Goal: Transaction & Acquisition: Purchase product/service

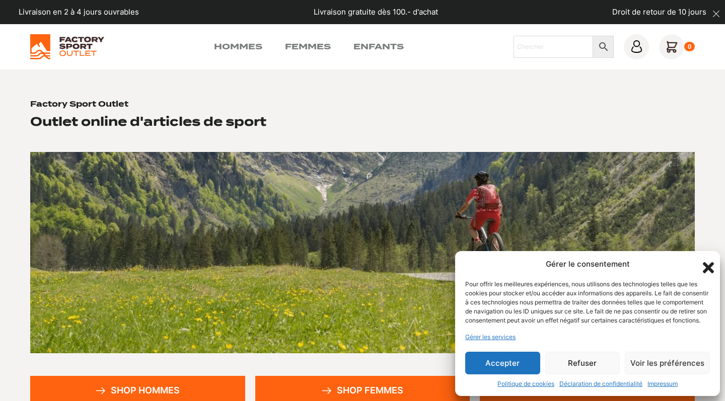
click at [709, 262] on icon "Fermer la boîte de dialogue" at bounding box center [708, 267] width 11 height 11
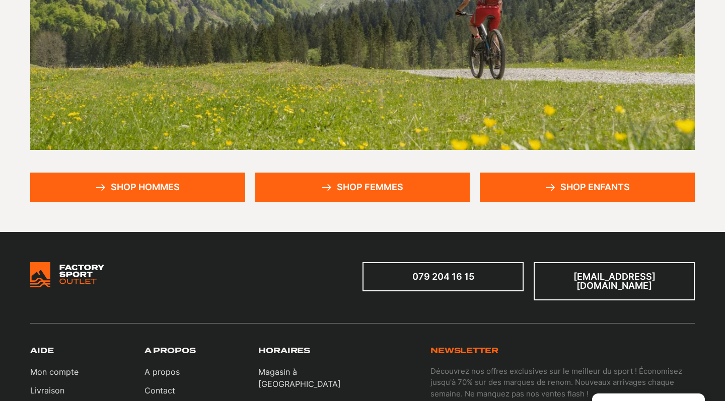
scroll to position [209, 0]
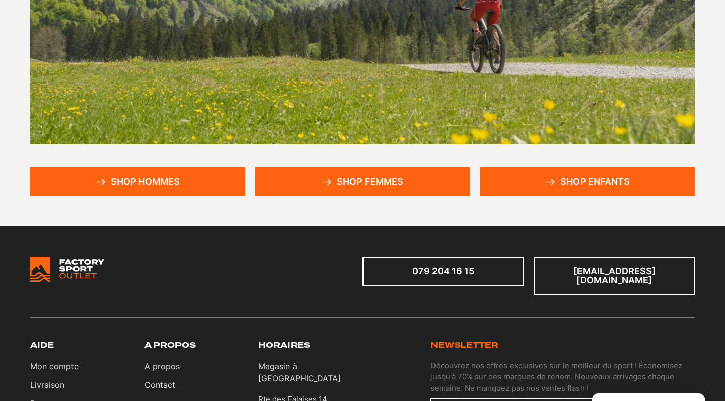
click at [347, 189] on link "Shop femmes" at bounding box center [362, 181] width 215 height 29
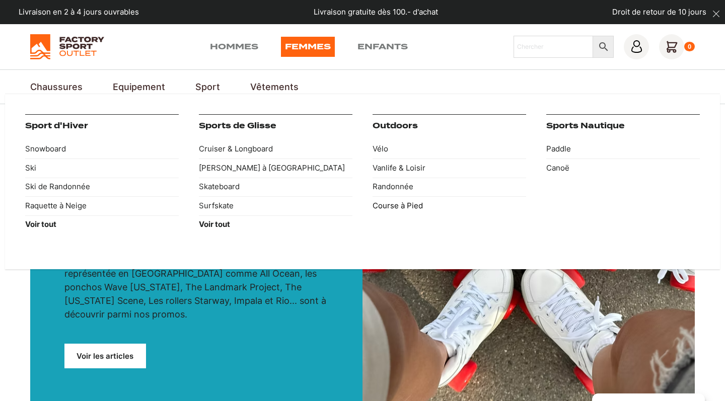
click at [390, 202] on link "Course à Pied" at bounding box center [449, 205] width 154 height 19
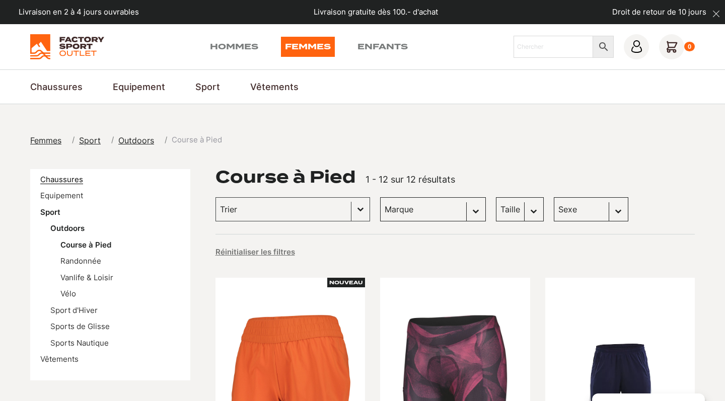
click at [77, 178] on link "Chaussures" at bounding box center [61, 180] width 43 height 10
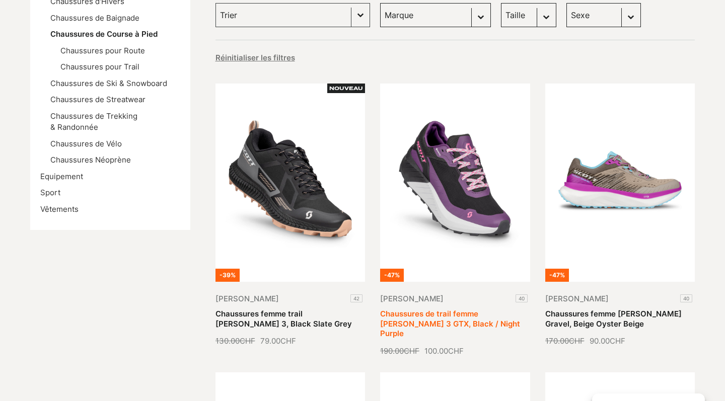
scroll to position [159, 0]
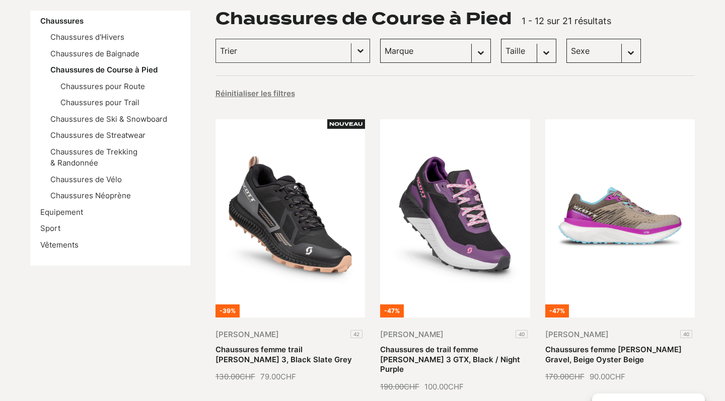
select select "femmes"
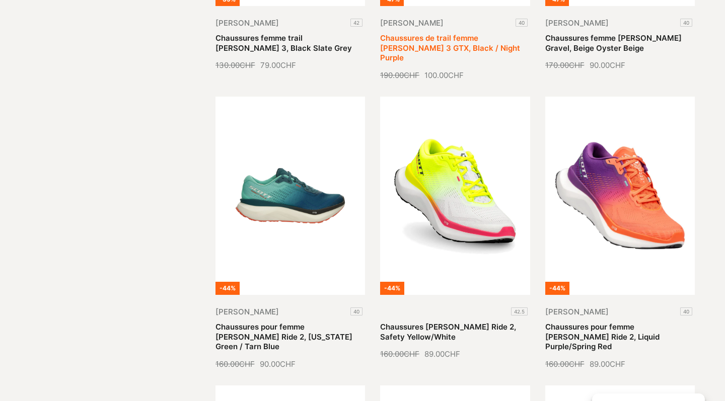
select select "femmes"
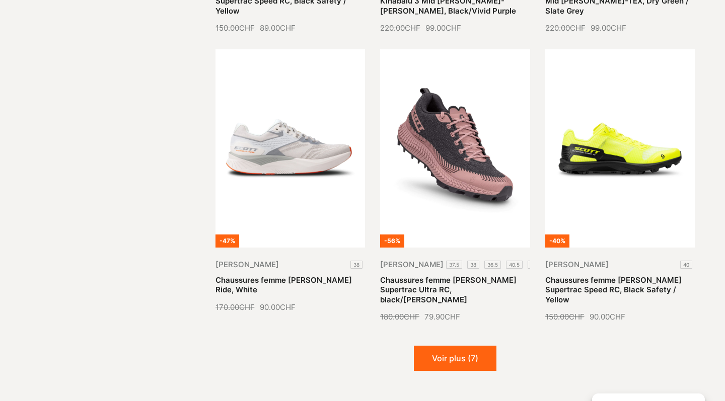
scroll to position [1117, 0]
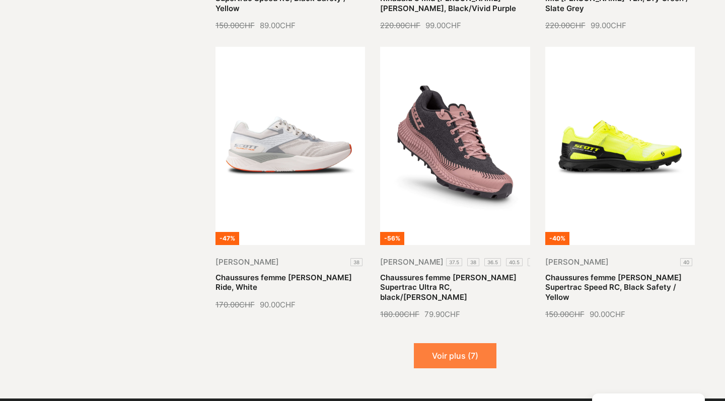
click at [431, 343] on button "Voir plus (7)" at bounding box center [455, 355] width 83 height 25
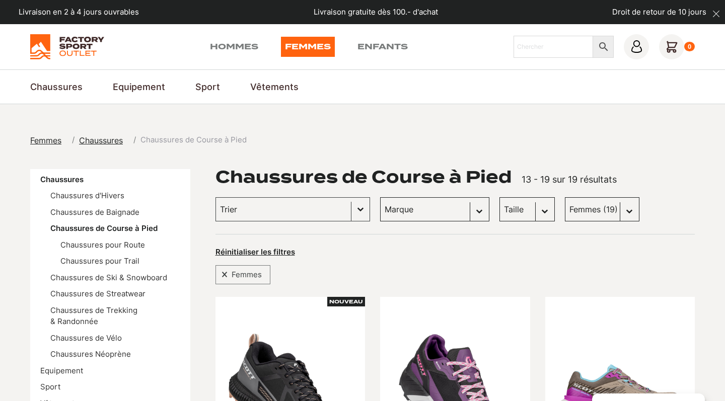
scroll to position [0, 0]
select select "40"
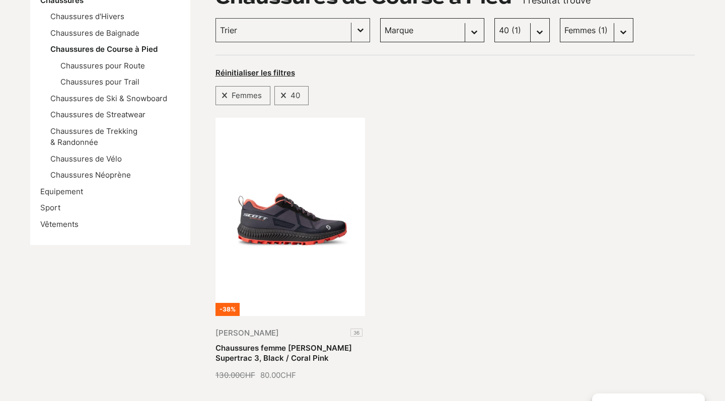
scroll to position [181, 0]
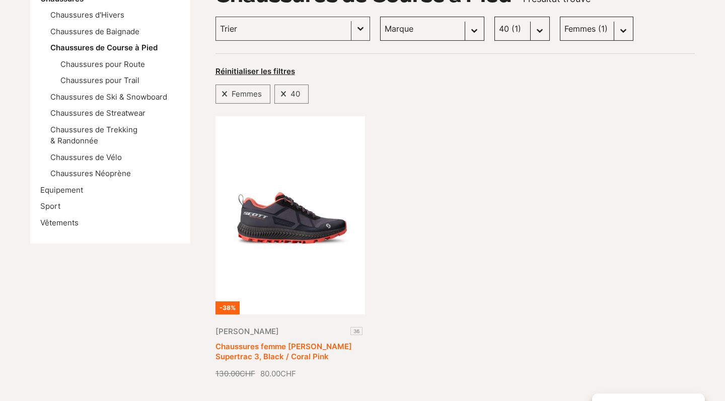
click at [324, 342] on link "Chaussures femme [PERSON_NAME] Supertrac 3, Black / Coral Pink" at bounding box center [283, 352] width 136 height 20
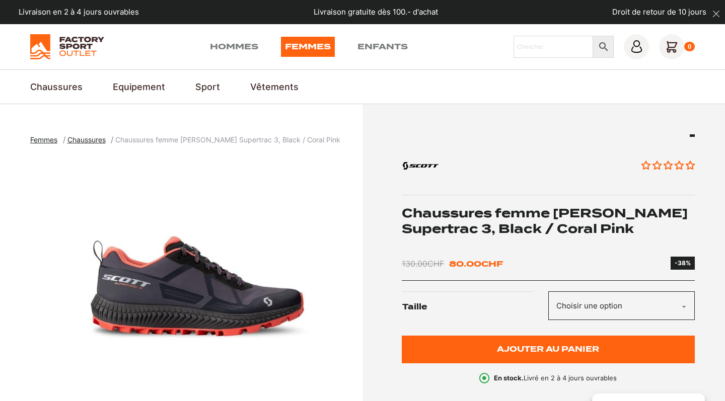
click at [138, 298] on img "1 of 4" at bounding box center [193, 282] width 327 height 252
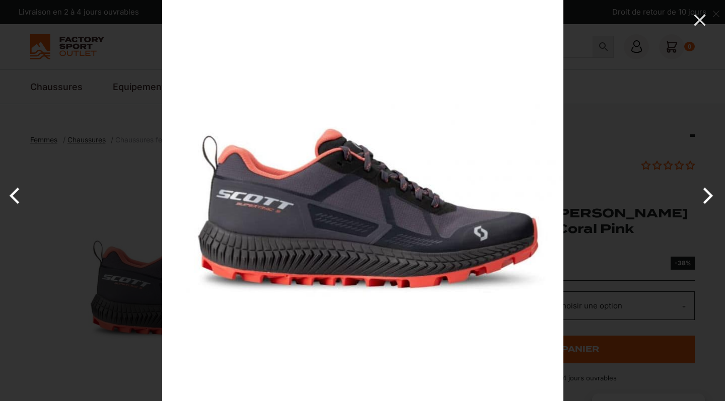
click at [576, 195] on div at bounding box center [524, 200] width 725 height 401
